Goal: Book appointment/travel/reservation

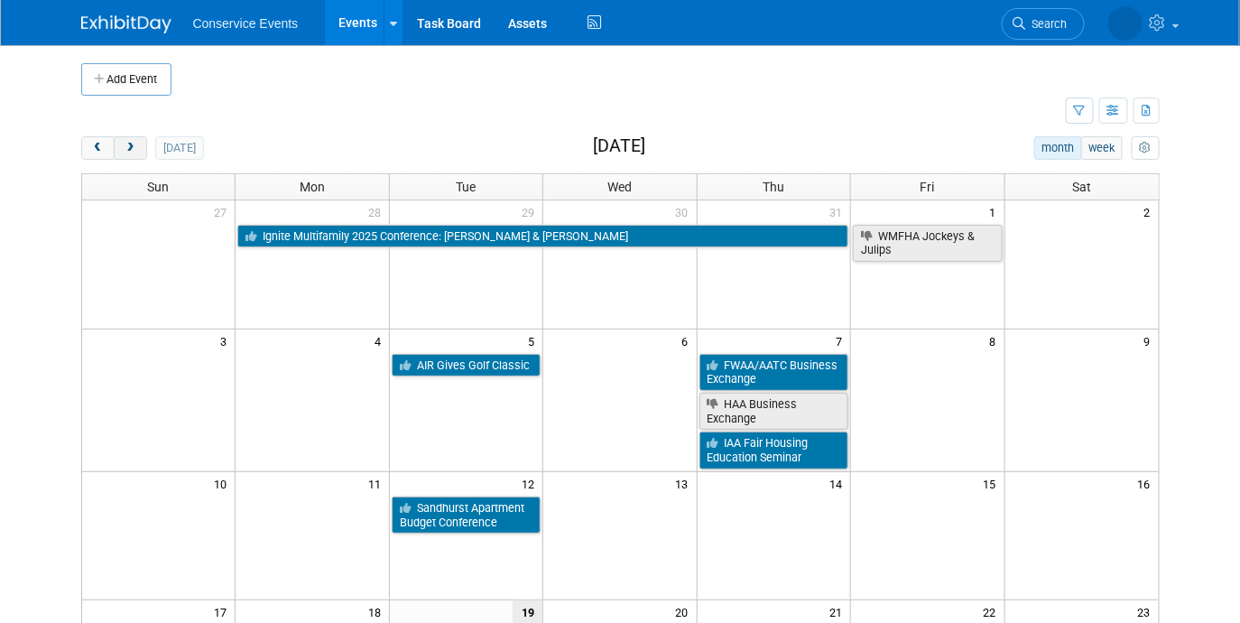
click at [134, 156] on button "next" at bounding box center [130, 147] width 33 height 23
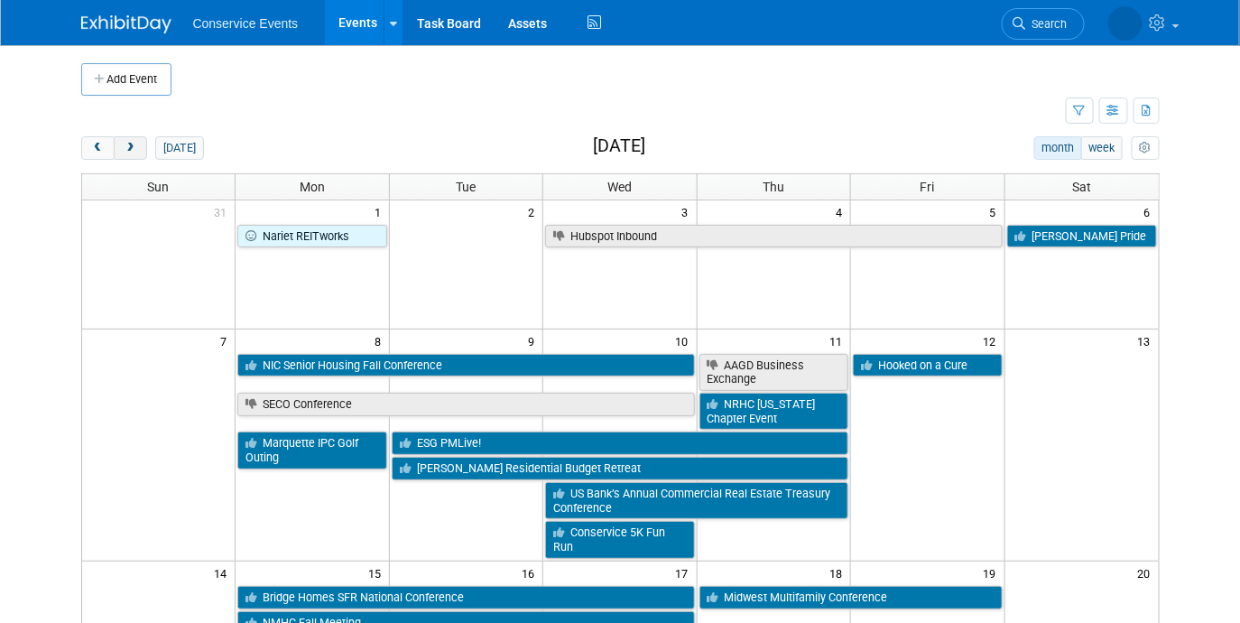
click at [134, 156] on button "next" at bounding box center [130, 147] width 33 height 23
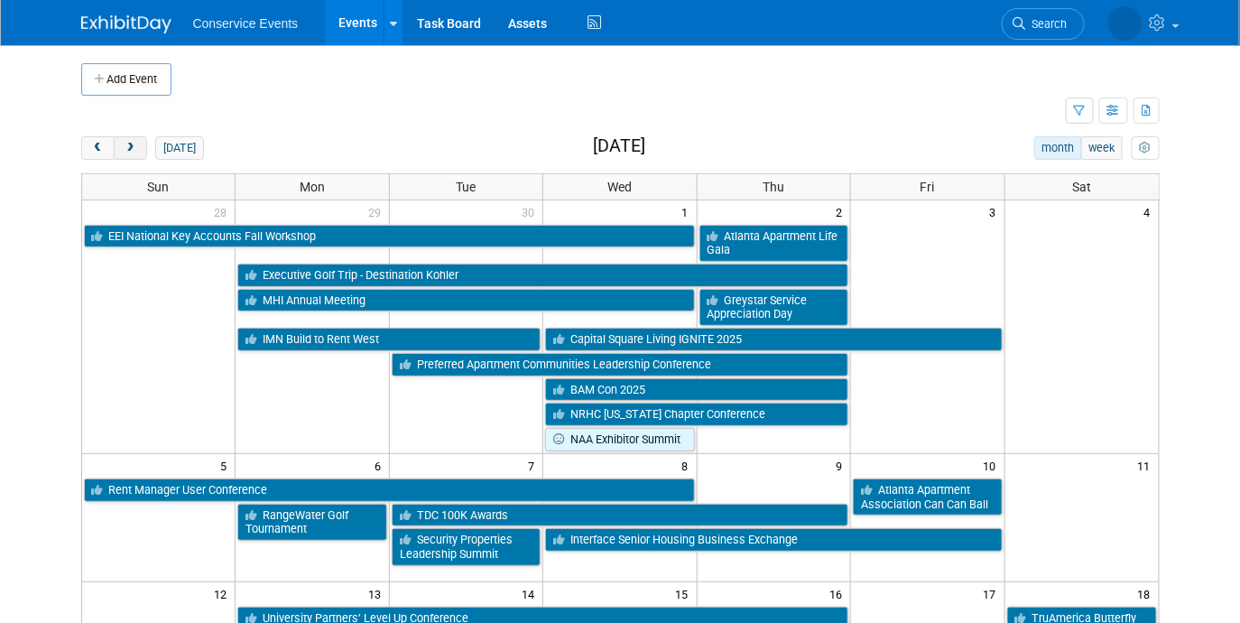
click at [134, 156] on button "next" at bounding box center [130, 147] width 33 height 23
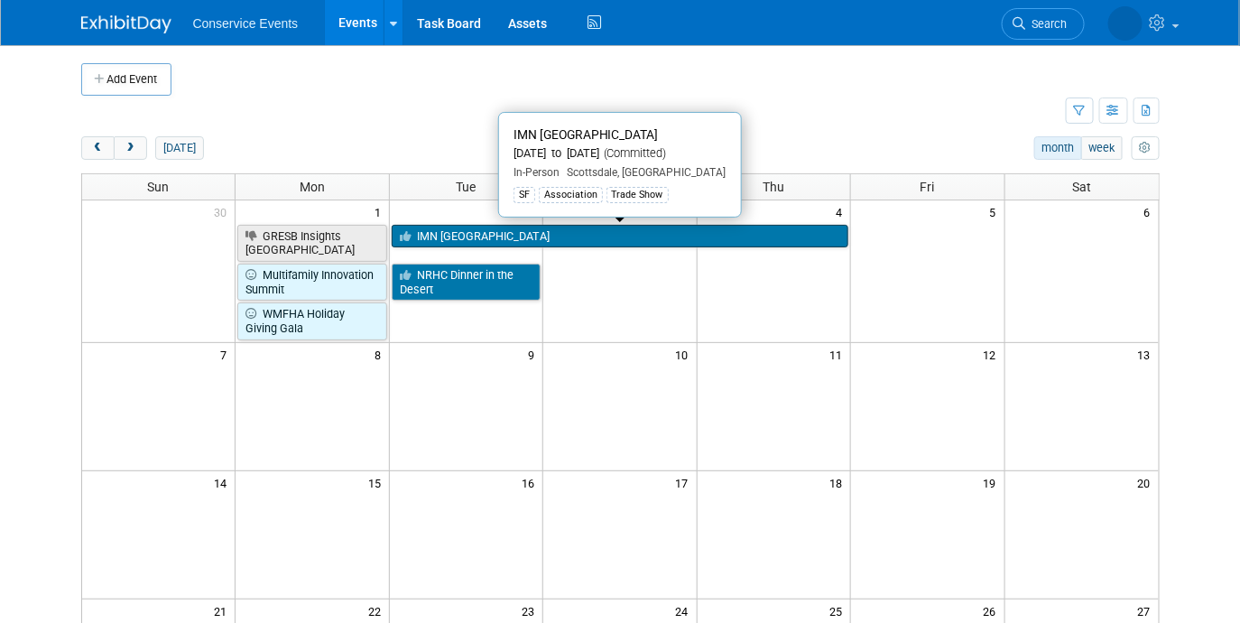
click at [466, 238] on link "IMN [GEOGRAPHIC_DATA]" at bounding box center [620, 236] width 457 height 23
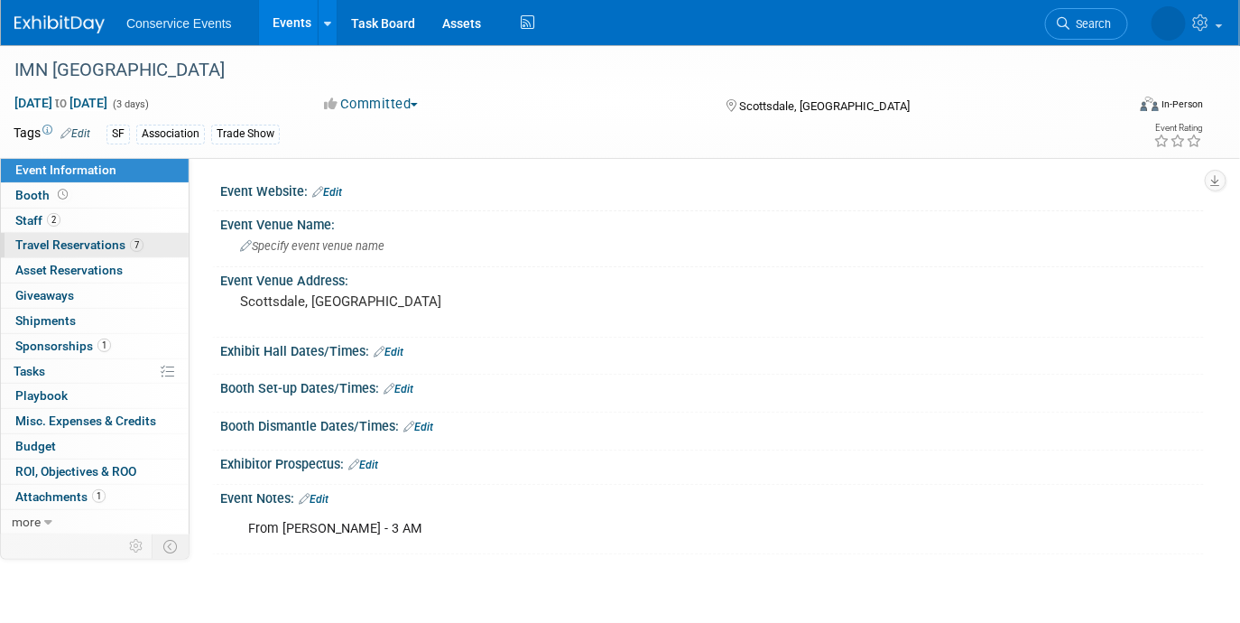
click at [47, 234] on link "7 Travel Reservations 7" at bounding box center [95, 245] width 188 height 24
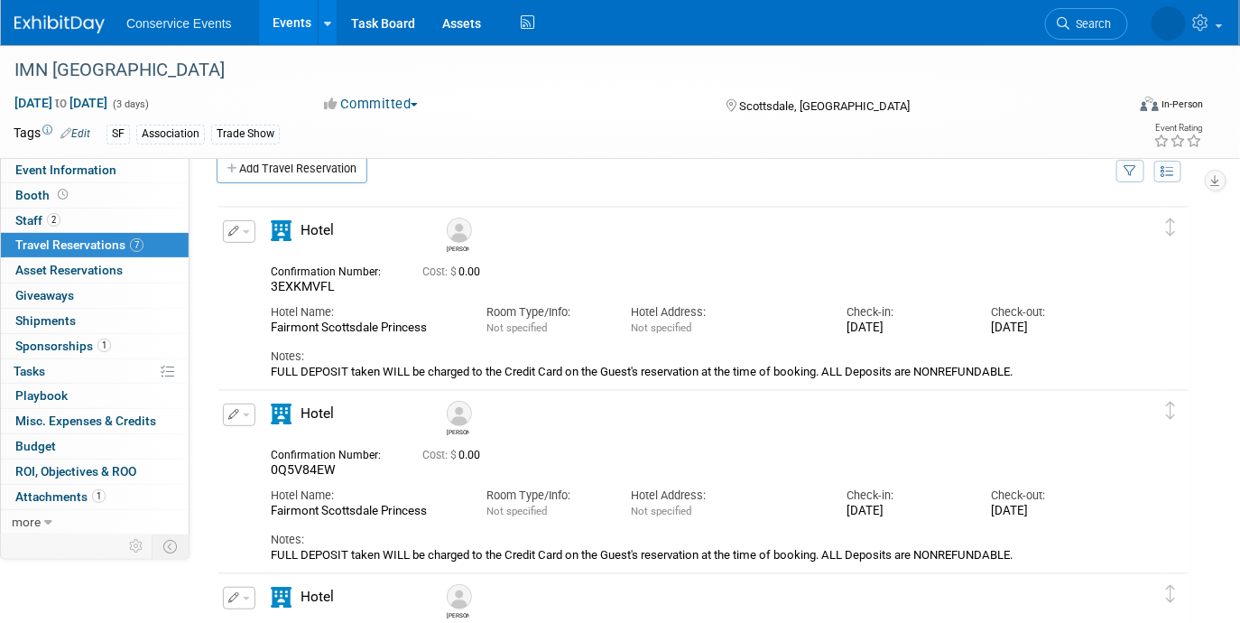
scroll to position [31, 0]
